Goal: Information Seeking & Learning: Learn about a topic

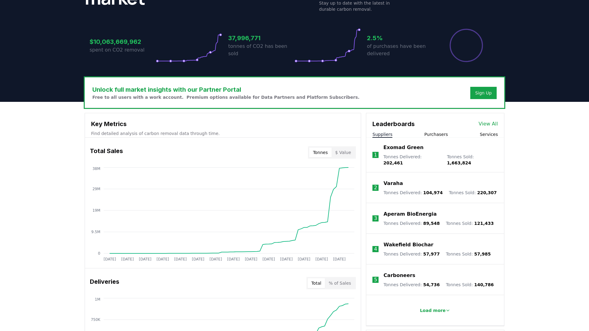
scroll to position [118, 0]
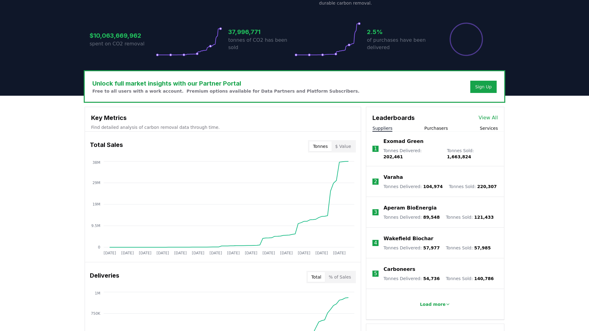
click at [492, 119] on link "View All" at bounding box center [487, 117] width 19 height 7
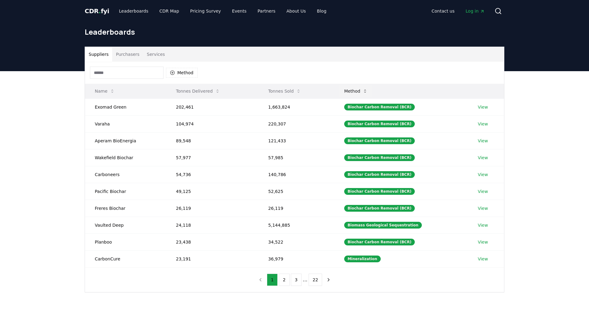
click at [367, 92] on icon at bounding box center [364, 91] width 5 height 5
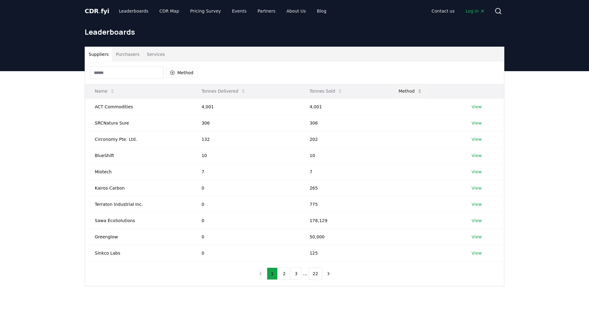
click at [417, 90] on icon at bounding box center [419, 91] width 5 height 5
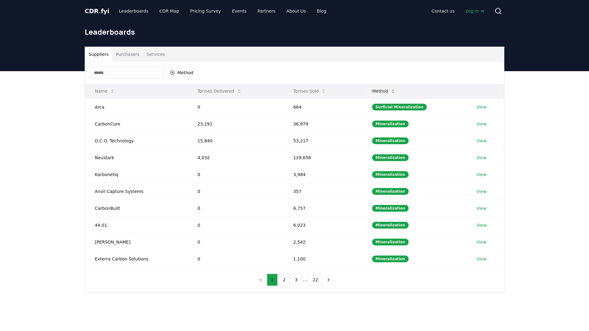
click at [395, 92] on icon at bounding box center [392, 91] width 5 height 5
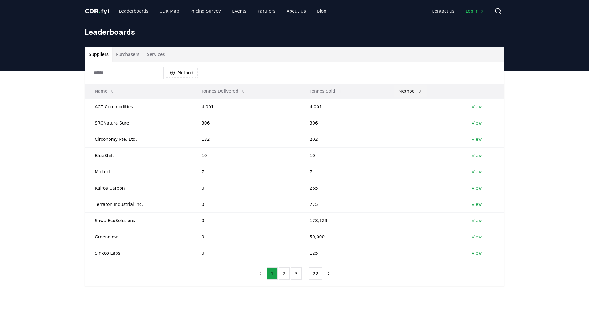
click at [417, 94] on button "Method" at bounding box center [409, 91] width 33 height 12
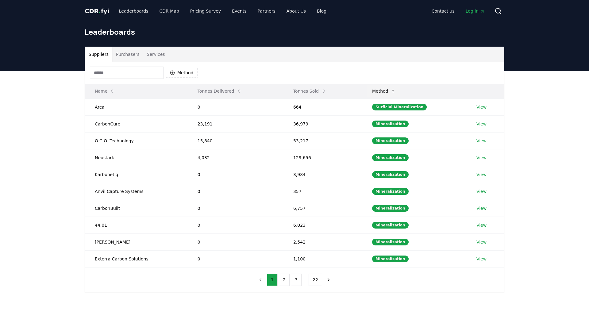
click at [395, 89] on icon at bounding box center [392, 91] width 5 height 5
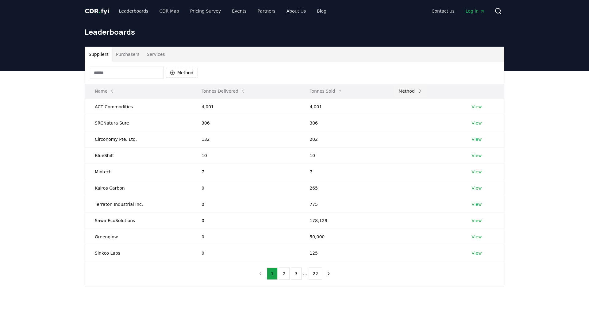
click at [417, 89] on icon at bounding box center [419, 91] width 5 height 5
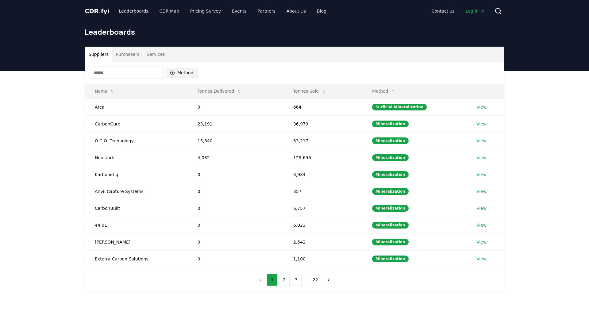
click at [183, 75] on button "Method" at bounding box center [182, 73] width 32 height 10
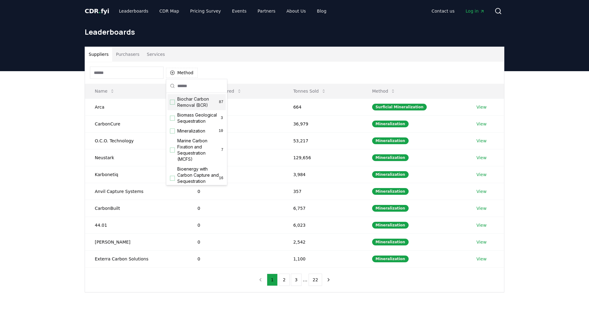
click at [192, 104] on span "Biochar Carbon Removal (BCR)" at bounding box center [198, 102] width 42 height 12
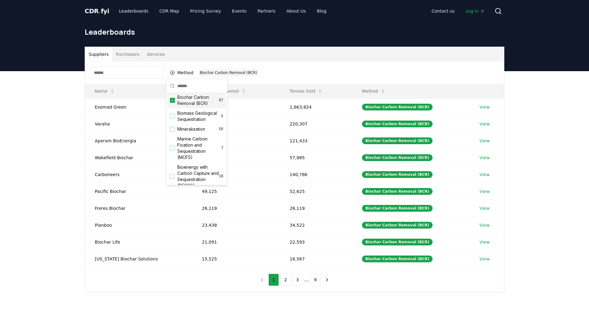
click at [297, 67] on div "Method 1 Biochar Carbon Removal (BCR)" at bounding box center [294, 73] width 419 height 22
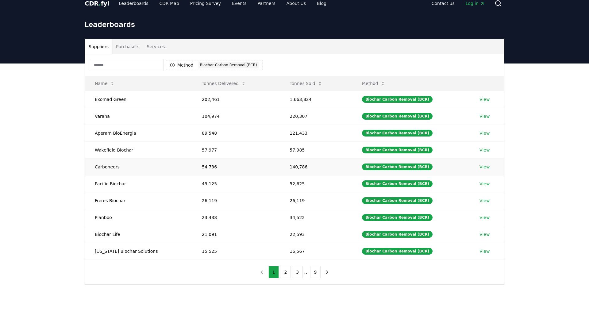
scroll to position [10, 0]
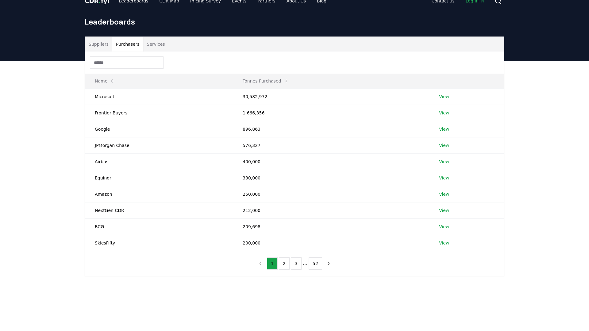
click at [128, 45] on button "Purchasers" at bounding box center [127, 44] width 31 height 15
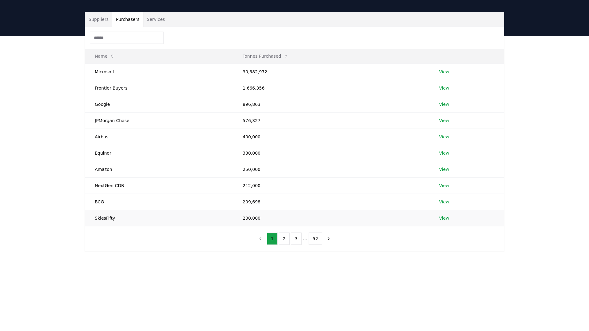
scroll to position [38, 0]
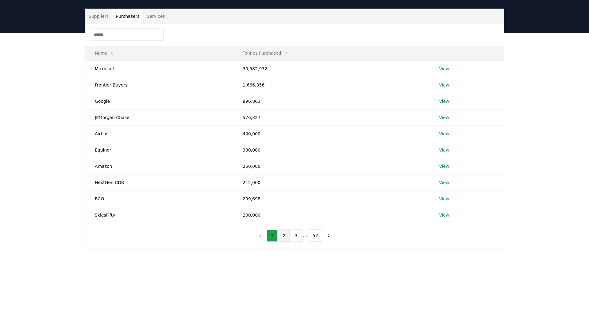
click at [286, 236] on button "2" at bounding box center [284, 235] width 11 height 12
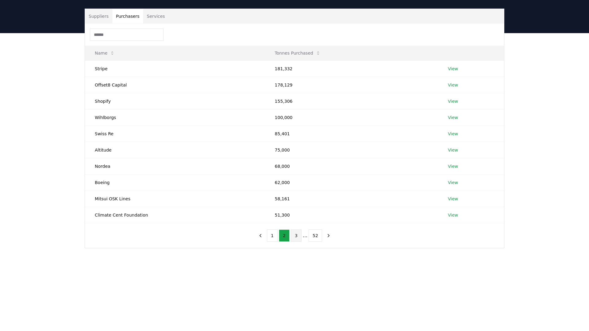
click at [298, 235] on button "3" at bounding box center [296, 235] width 11 height 12
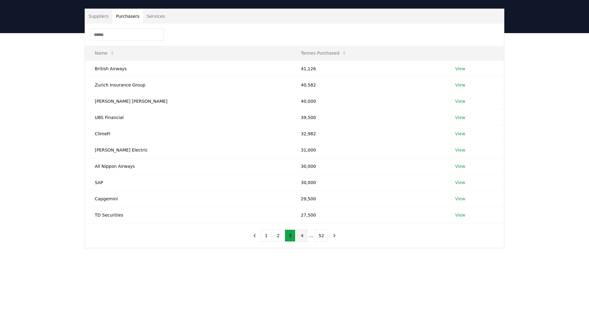
click at [303, 237] on button "4" at bounding box center [302, 235] width 11 height 12
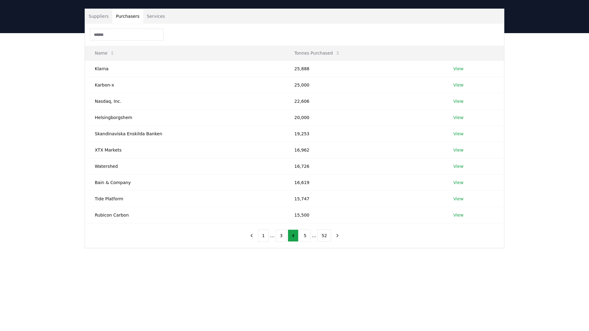
click at [122, 34] on input at bounding box center [127, 35] width 74 height 12
type input "*"
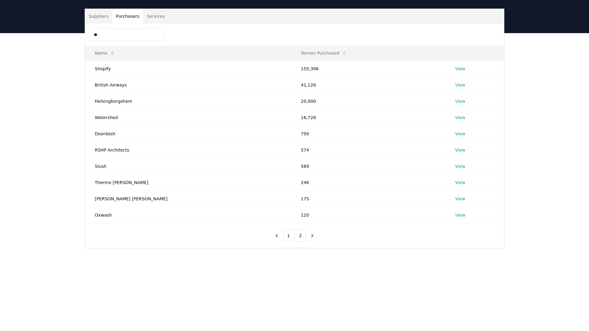
type input "*"
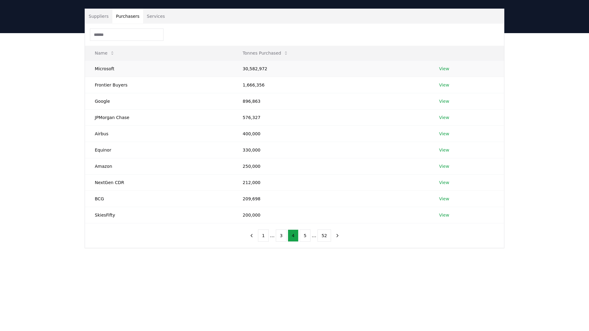
click at [440, 70] on link "View" at bounding box center [444, 69] width 10 height 6
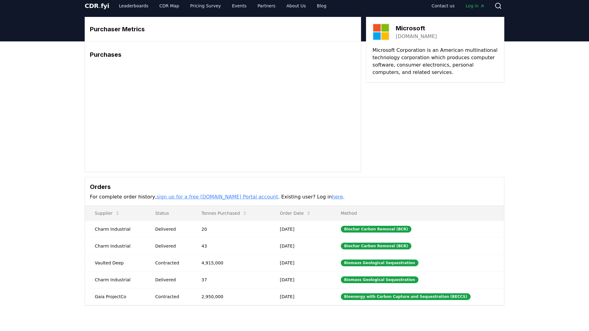
scroll to position [7, 0]
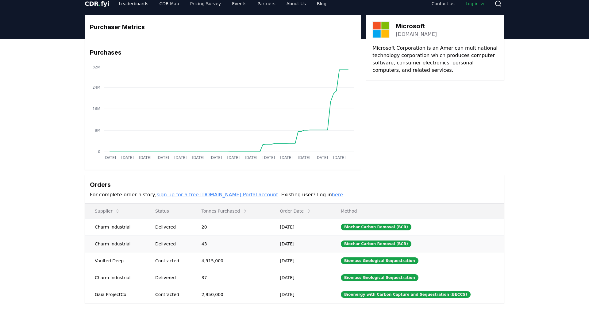
drag, startPoint x: 93, startPoint y: 227, endPoint x: 192, endPoint y: 240, distance: 100.2
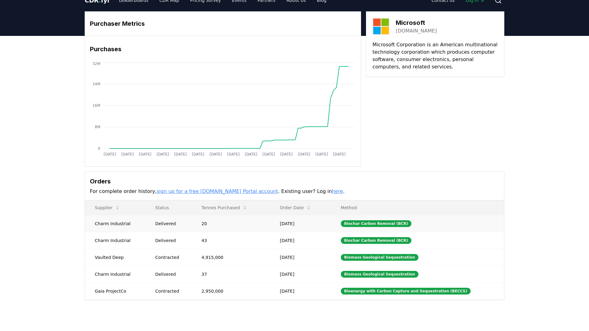
scroll to position [0, 0]
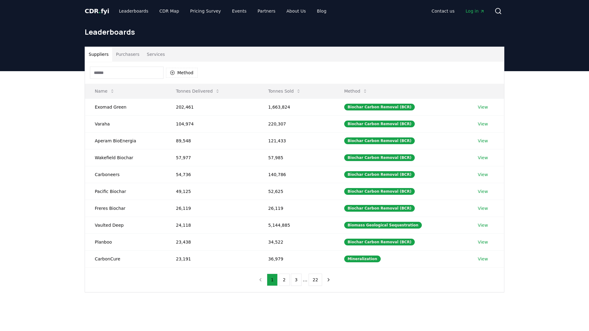
click at [128, 54] on button "Purchasers" at bounding box center [127, 54] width 31 height 15
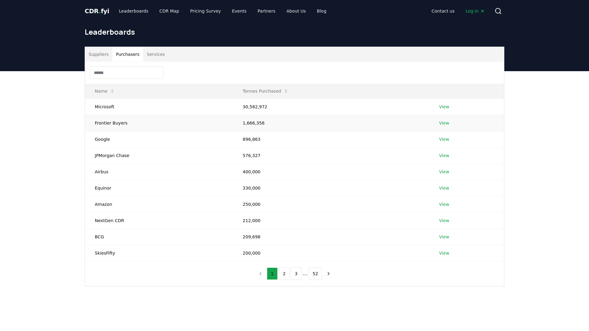
click at [250, 125] on td "1,666,356" at bounding box center [331, 123] width 196 height 16
click at [441, 122] on link "View" at bounding box center [444, 123] width 10 height 6
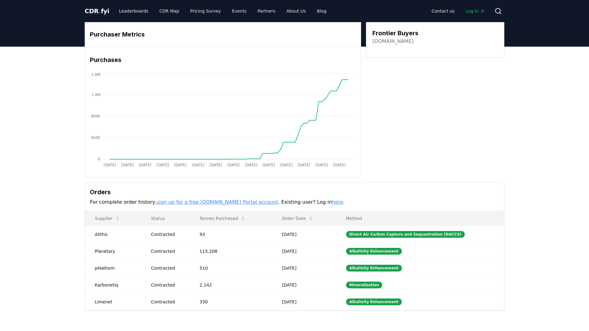
click at [210, 201] on link "sign up for a free CDR.fyi Portal account" at bounding box center [217, 202] width 121 height 6
click at [100, 9] on span "CDR . fyi" at bounding box center [97, 10] width 25 height 7
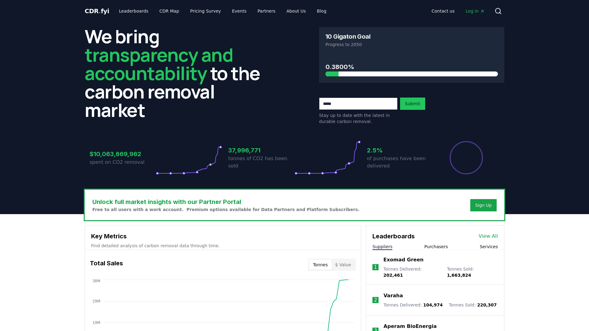
click at [490, 235] on link "View All" at bounding box center [487, 235] width 19 height 7
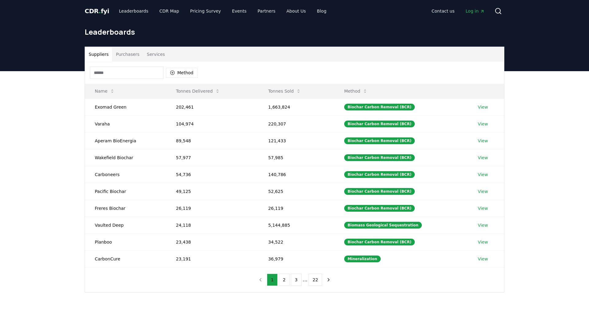
click at [155, 56] on button "Services" at bounding box center [155, 54] width 25 height 15
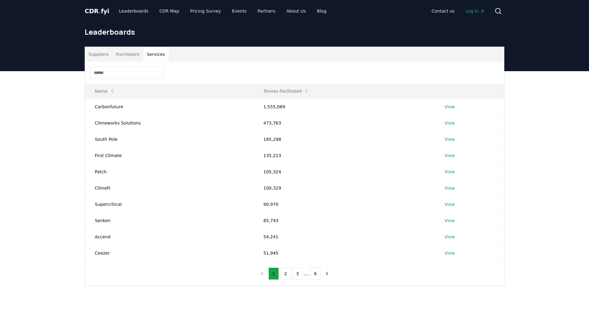
click at [128, 57] on button "Purchasers" at bounding box center [127, 54] width 31 height 15
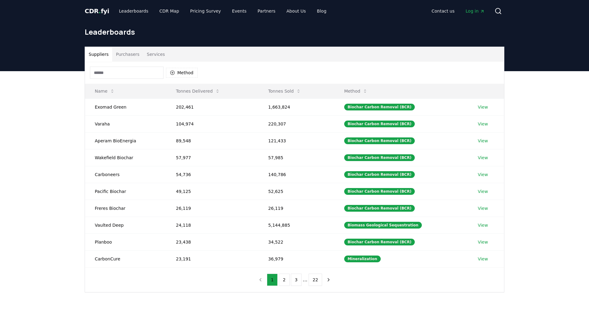
click at [99, 53] on button "Suppliers" at bounding box center [98, 54] width 27 height 15
click at [482, 123] on link "View" at bounding box center [482, 124] width 10 height 6
click at [481, 107] on link "View" at bounding box center [482, 107] width 10 height 6
